Goal: Find contact information: Find contact information

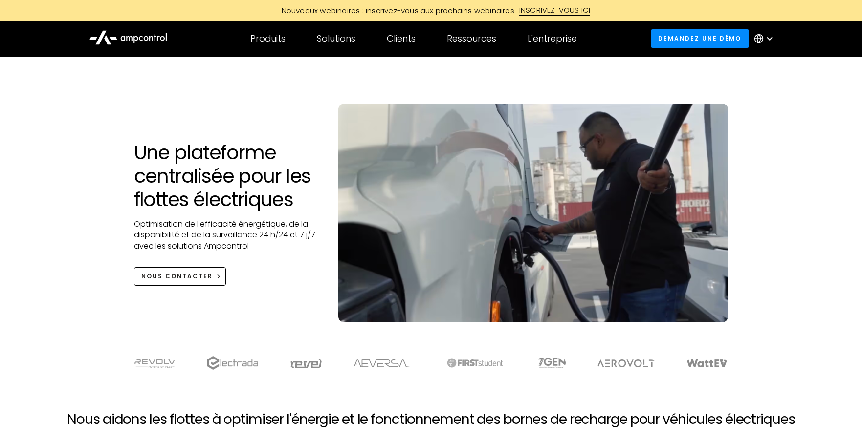
click at [134, 39] on icon at bounding box center [128, 36] width 78 height 23
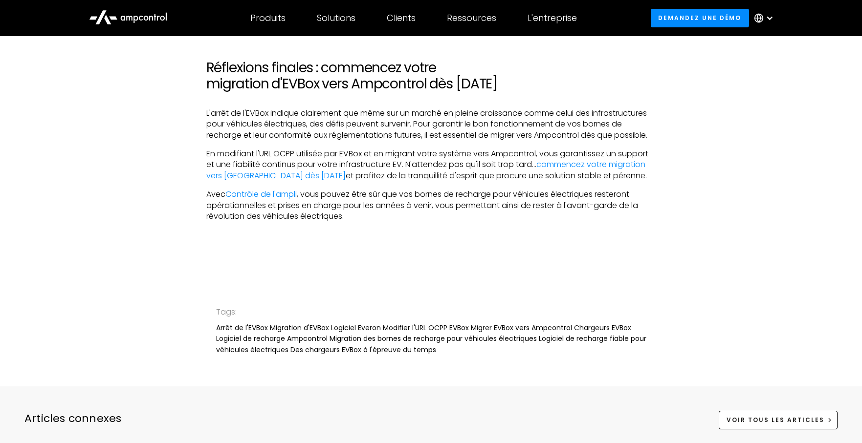
scroll to position [2085, 0]
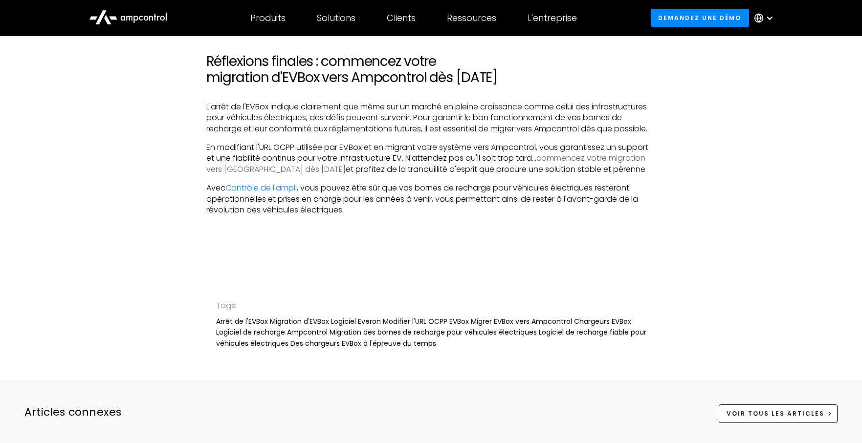
click at [601, 161] on link "commencez votre migration vers [GEOGRAPHIC_DATA] dès [DATE]" at bounding box center [425, 164] width 439 height 22
